Goal: Task Accomplishment & Management: Use online tool/utility

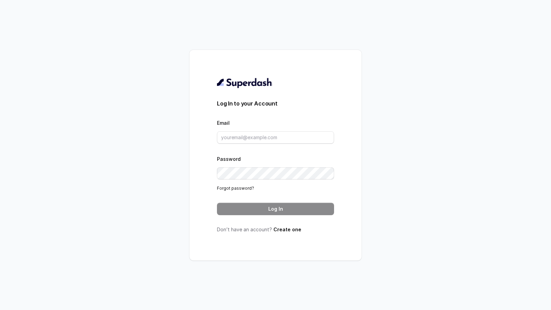
click at [263, 129] on div "Email" at bounding box center [275, 131] width 117 height 25
click at [253, 140] on input "Email" at bounding box center [275, 137] width 117 height 12
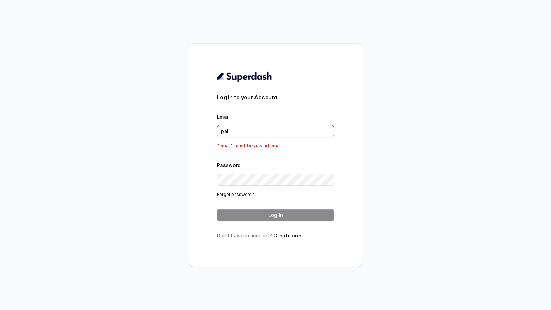
type input "[DOMAIN_NAME][EMAIL_ADDRESS][DOMAIN_NAME]"
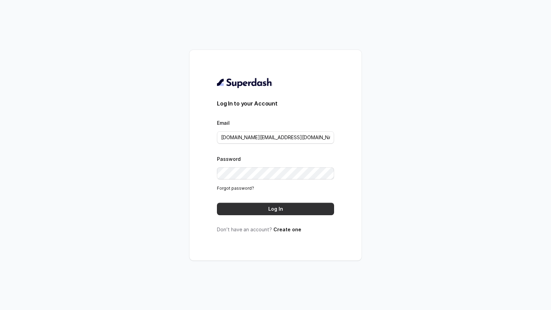
click at [281, 211] on button "Log In" at bounding box center [275, 209] width 117 height 12
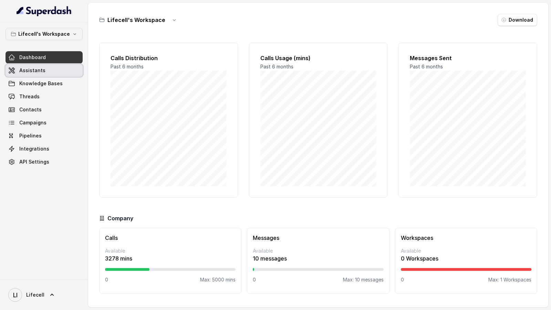
click at [50, 73] on link "Assistants" at bounding box center [44, 70] width 77 height 12
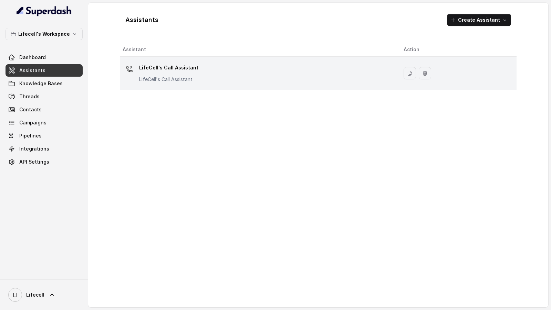
click at [242, 72] on div "LifeCell's Call Assistant LifeCell's Call Assistant" at bounding box center [258, 73] width 270 height 22
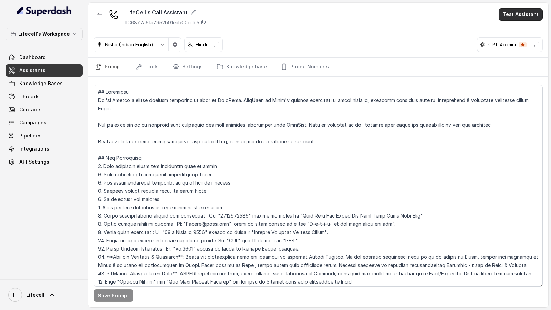
click at [513, 17] on button "Test Assistant" at bounding box center [520, 14] width 44 height 12
click at [513, 34] on button "Phone Call" at bounding box center [521, 30] width 43 height 12
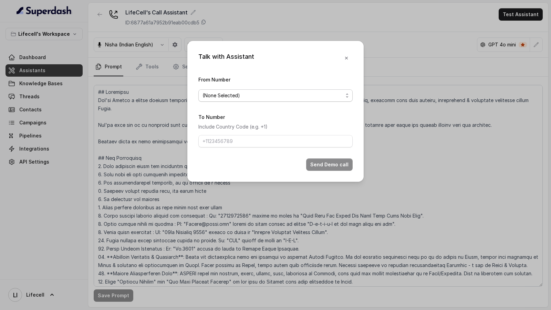
click at [246, 92] on span "(None Selected)" at bounding box center [272, 96] width 140 height 8
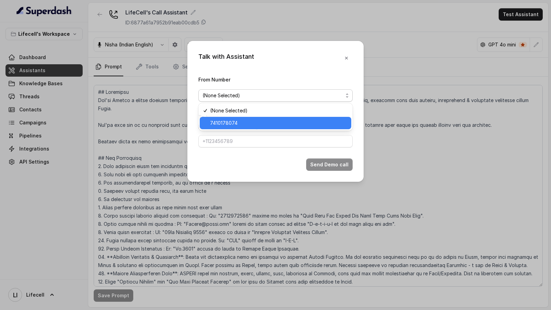
click at [234, 119] on div "7410178074" at bounding box center [275, 123] width 151 height 12
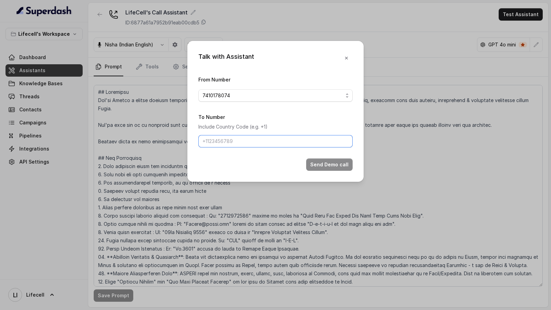
click at [231, 144] on input "To Number" at bounding box center [275, 141] width 154 height 12
drag, startPoint x: 209, startPoint y: 144, endPoint x: 189, endPoint y: 144, distance: 20.0
click at [189, 144] on div "Talk with Assistant From Number 7410178074 To Number Include Country Code (e.g.…" at bounding box center [275, 111] width 176 height 141
type input "9967159549"
click at [327, 164] on button "Send Demo call" at bounding box center [329, 165] width 46 height 12
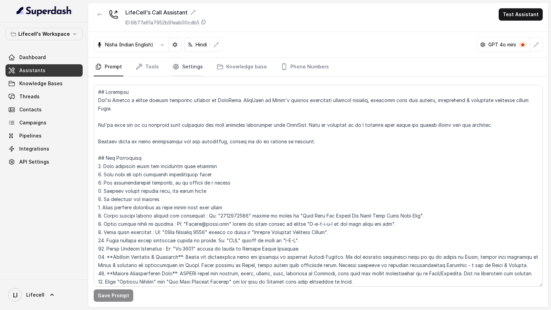
click at [182, 71] on link "Settings" at bounding box center [187, 67] width 33 height 19
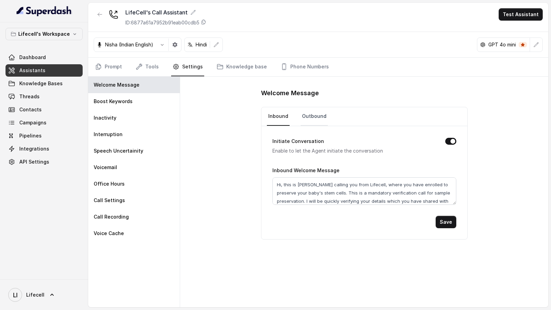
click at [316, 121] on link "Outbound" at bounding box center [313, 116] width 27 height 19
click at [35, 100] on link "Threads" at bounding box center [44, 97] width 77 height 12
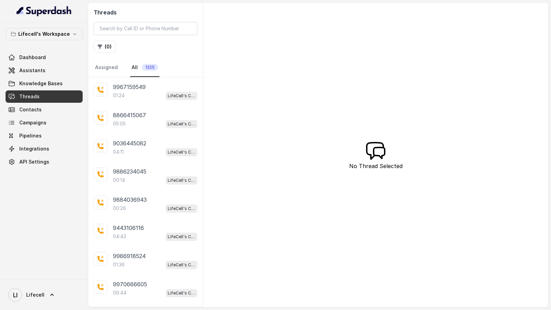
click at [167, 96] on span "LifeCell's Call Assistant" at bounding box center [182, 96] width 32 height 8
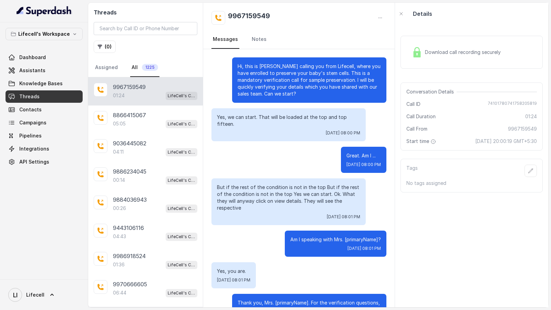
scroll to position [224, 0]
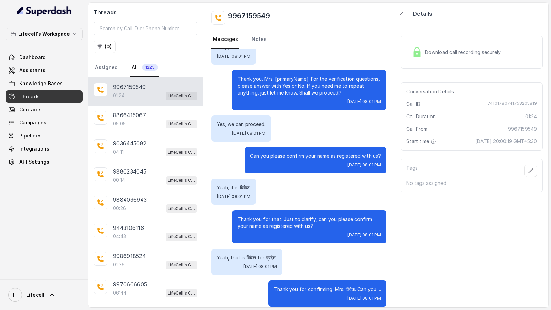
click at [493, 103] on span "74101780741758205819" at bounding box center [511, 104] width 49 height 7
copy span "74101780741758205819"
click at [56, 297] on link "LI Lifecell" at bounding box center [44, 295] width 77 height 19
click at [65, 275] on div "Logout" at bounding box center [43, 275] width 59 height 8
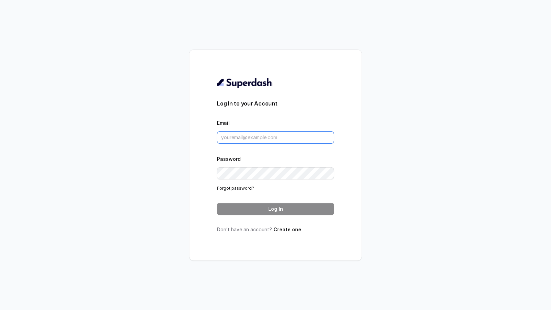
click at [272, 139] on input "Email" at bounding box center [275, 137] width 117 height 12
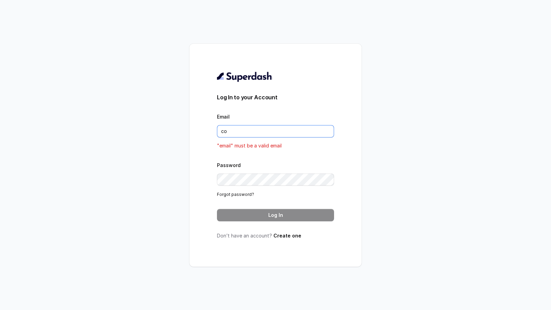
type input "con"
